Goal: Navigation & Orientation: Understand site structure

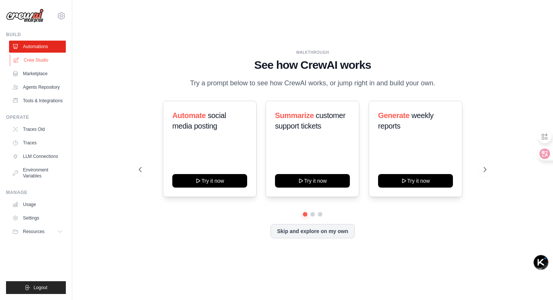
click at [41, 61] on link "Crew Studio" at bounding box center [38, 60] width 57 height 12
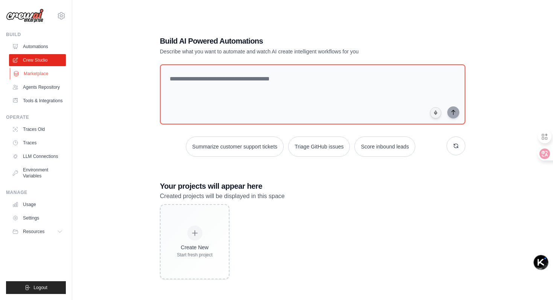
click at [36, 75] on link "Marketplace" at bounding box center [38, 74] width 57 height 12
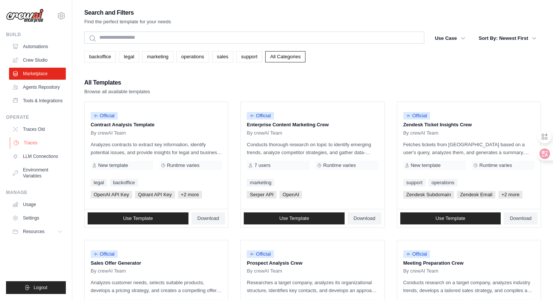
click at [53, 149] on link "Traces" at bounding box center [38, 143] width 57 height 12
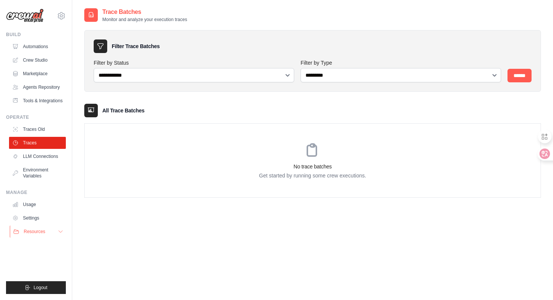
click at [51, 234] on button "Resources" at bounding box center [38, 232] width 57 height 12
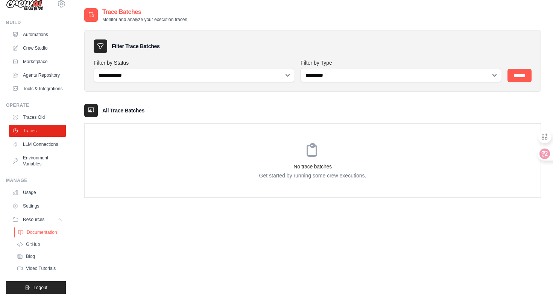
click at [50, 233] on span "Documentation" at bounding box center [42, 233] width 30 height 6
